Goal: Check status: Check status

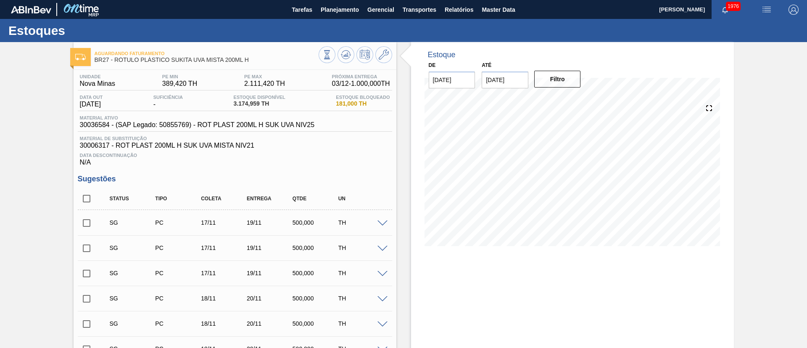
click at [85, 194] on input "checkbox" at bounding box center [87, 199] width 18 height 18
checkbox input "true"
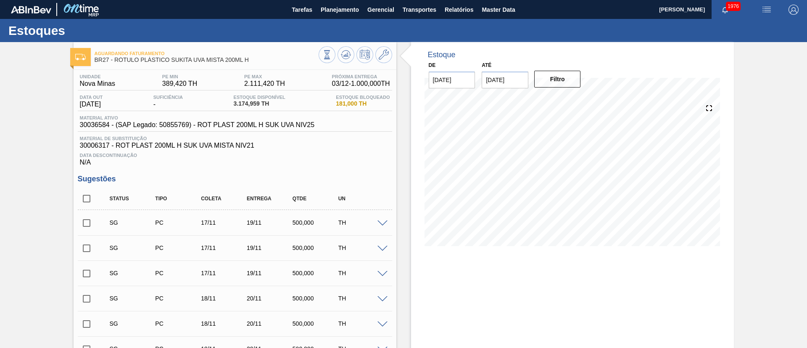
checkbox input "true"
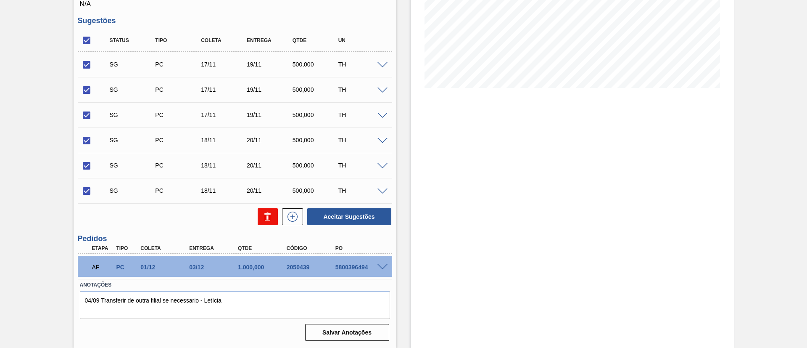
click at [266, 218] on icon at bounding box center [266, 217] width 0 height 4
checkbox input "false"
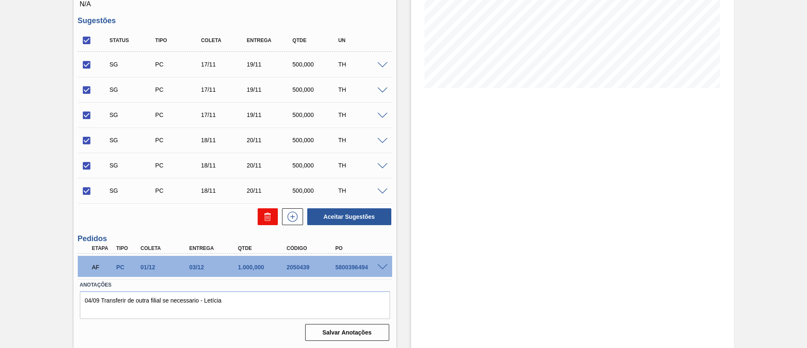
checkbox input "false"
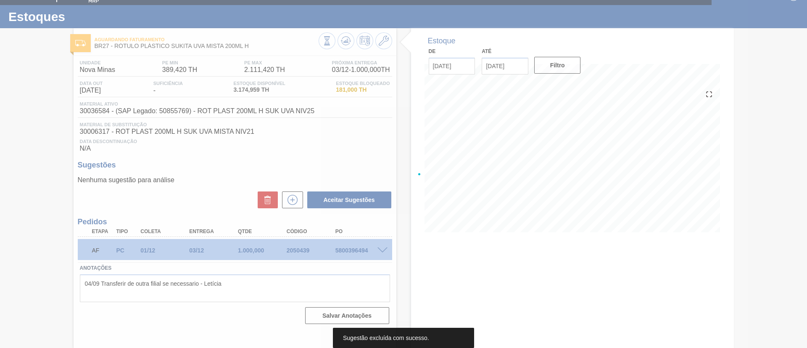
scroll to position [14, 0]
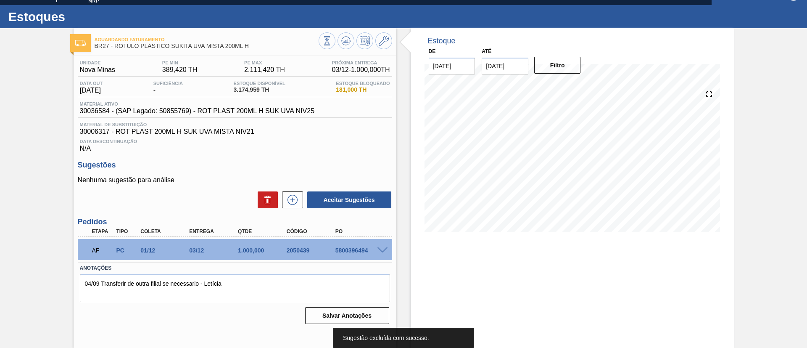
click at [378, 250] on span at bounding box center [382, 250] width 10 height 6
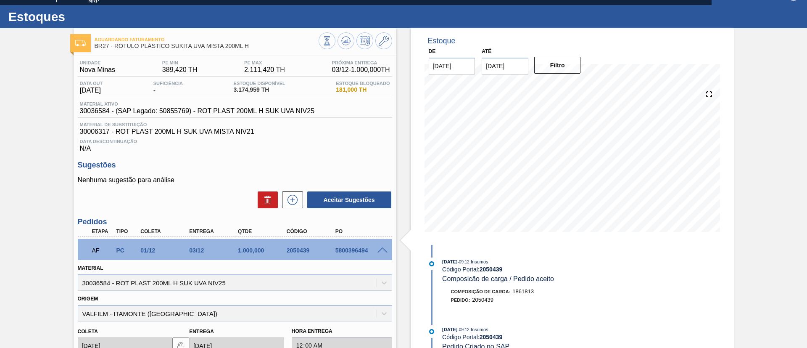
click at [378, 250] on span at bounding box center [382, 250] width 10 height 6
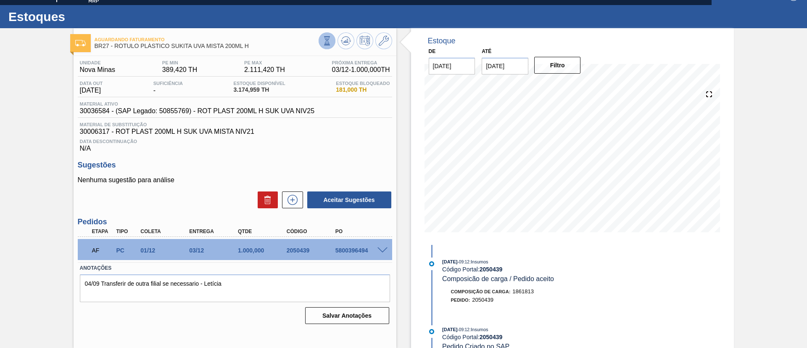
click at [330, 40] on icon at bounding box center [326, 40] width 9 height 9
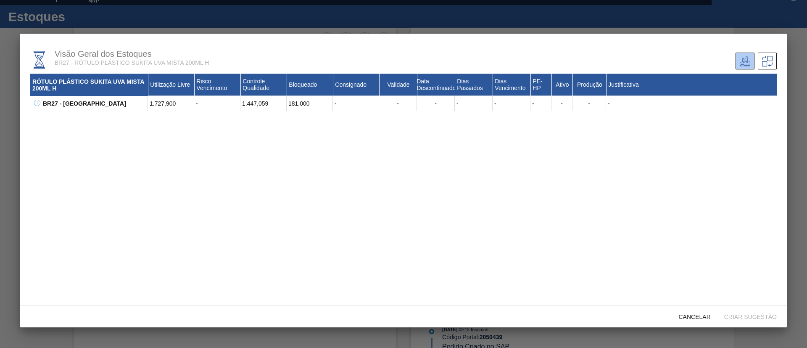
click at [32, 103] on button at bounding box center [36, 103] width 8 height 8
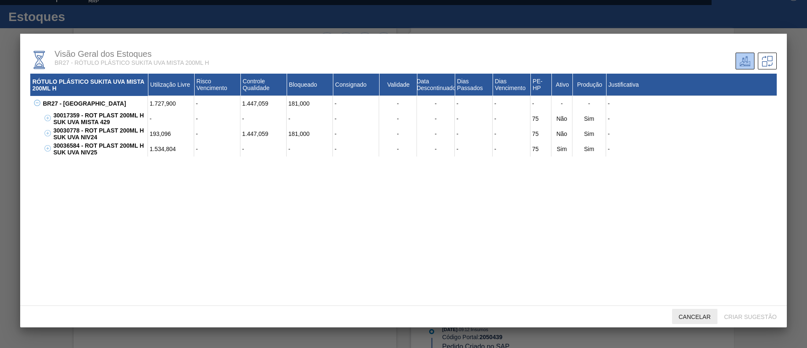
click at [704, 317] on span "Cancelar" at bounding box center [694, 316] width 45 height 7
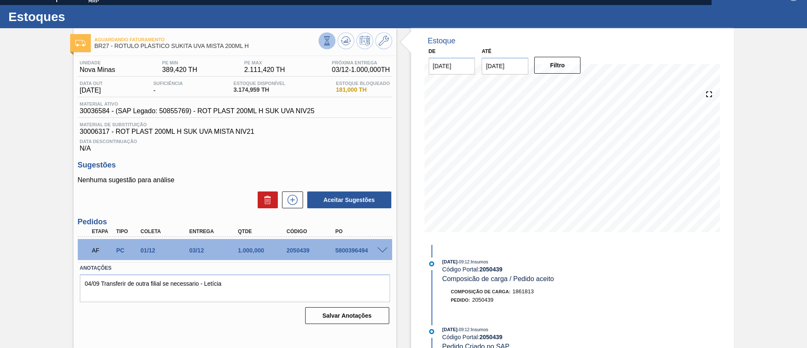
click at [323, 43] on icon at bounding box center [326, 40] width 9 height 9
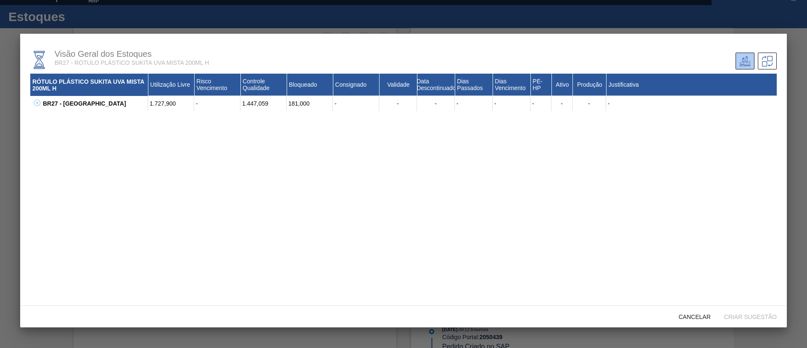
click at [33, 105] on button at bounding box center [36, 103] width 8 height 8
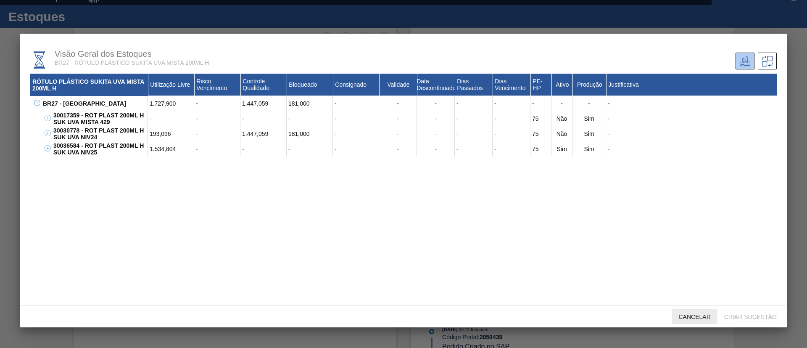
click at [689, 322] on div "Cancelar" at bounding box center [694, 317] width 45 height 16
